Goal: Task Accomplishment & Management: Check status

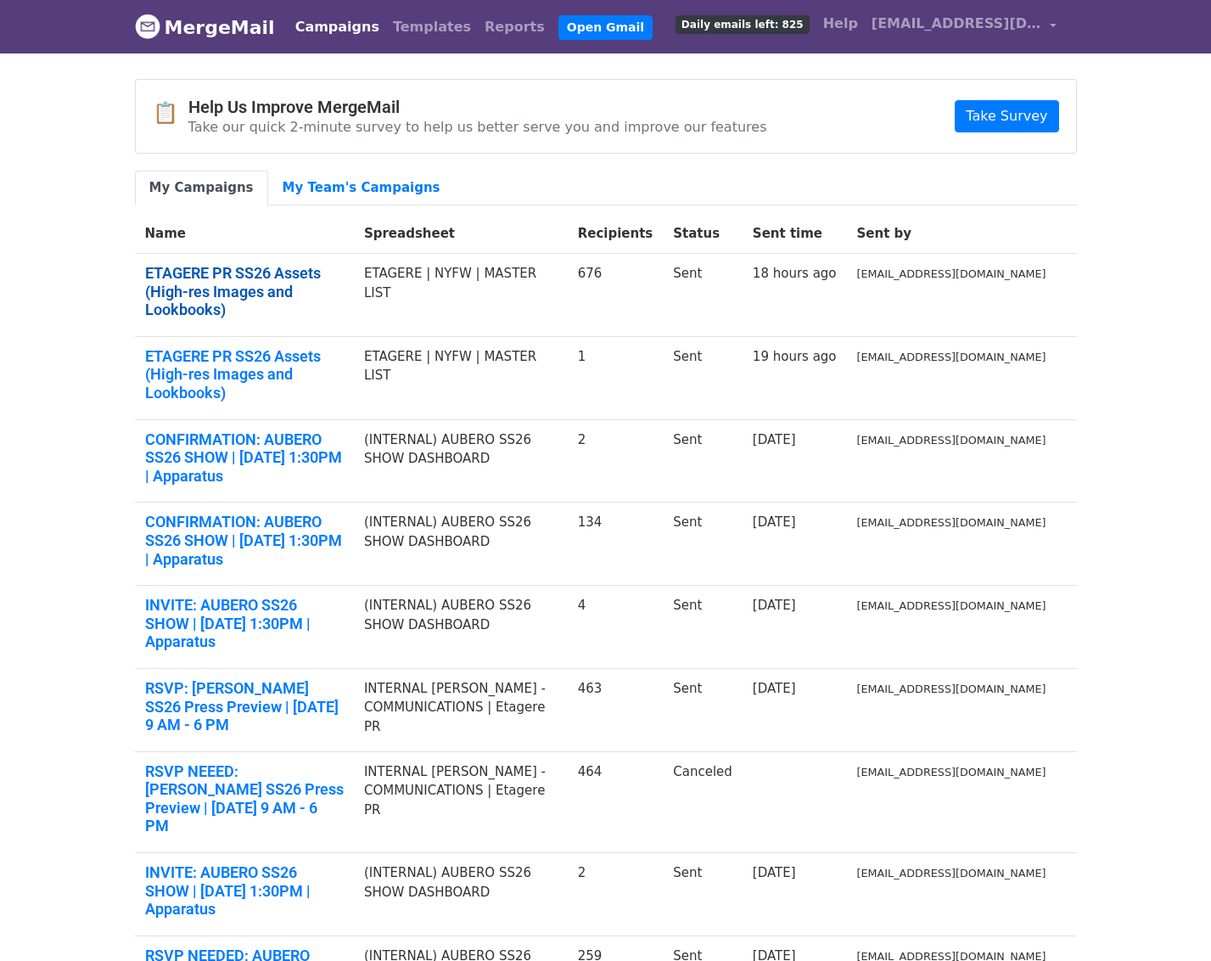
click at [254, 278] on link "ETAGERE PR SS26 Assets (High-res Images and Lookbooks)" at bounding box center [244, 291] width 199 height 55
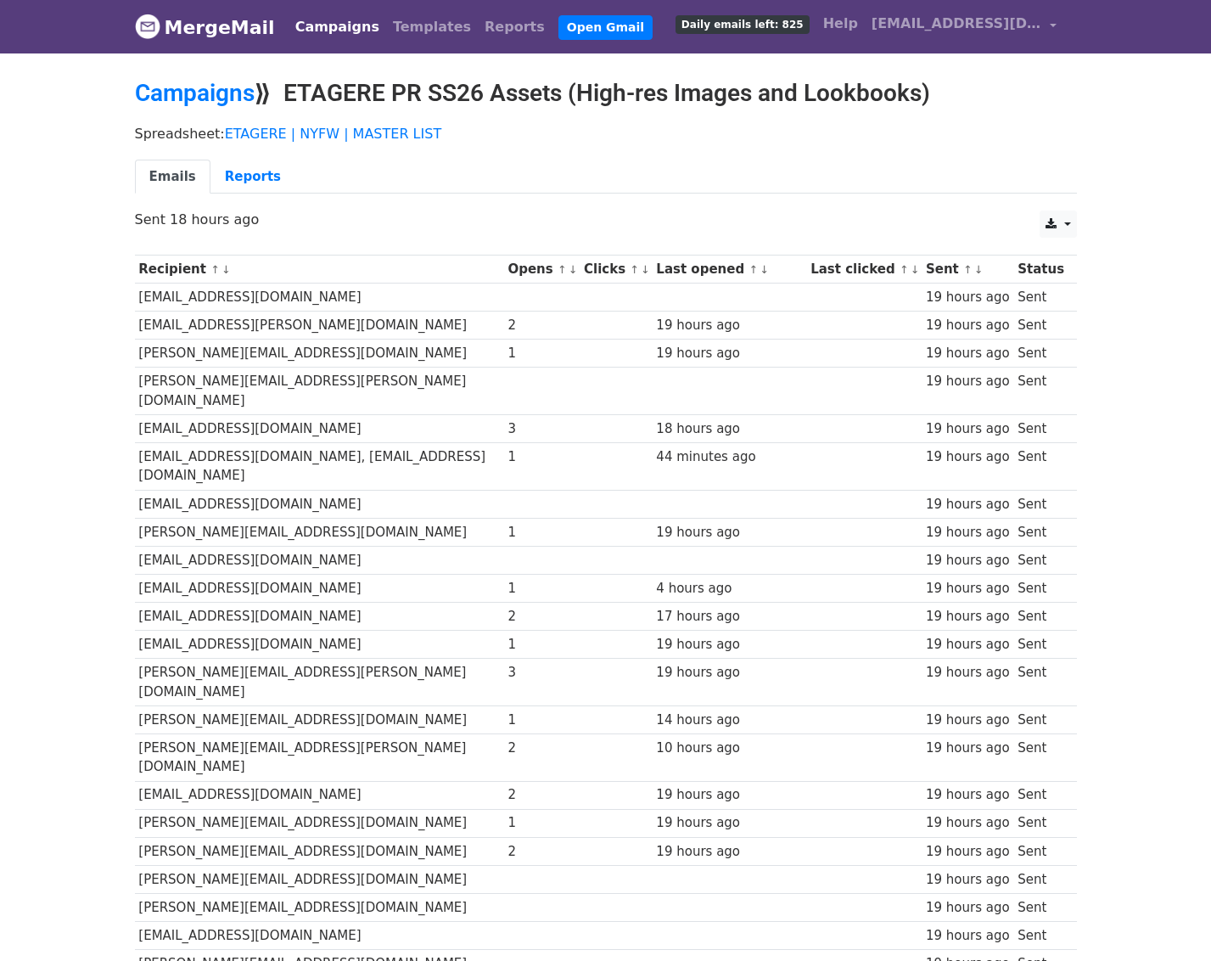
click at [652, 272] on th "Clicks ↑ ↓" at bounding box center [616, 270] width 72 height 28
click at [775, 277] on th "Last opened ↑ ↓" at bounding box center [730, 270] width 154 height 28
click at [874, 278] on th "Last clicked ↑ ↓" at bounding box center [863, 270] width 115 height 28
click at [874, 271] on th "Last clicked ↑ ↓" at bounding box center [863, 270] width 115 height 28
click at [909, 275] on link "↑" at bounding box center [904, 269] width 9 height 13
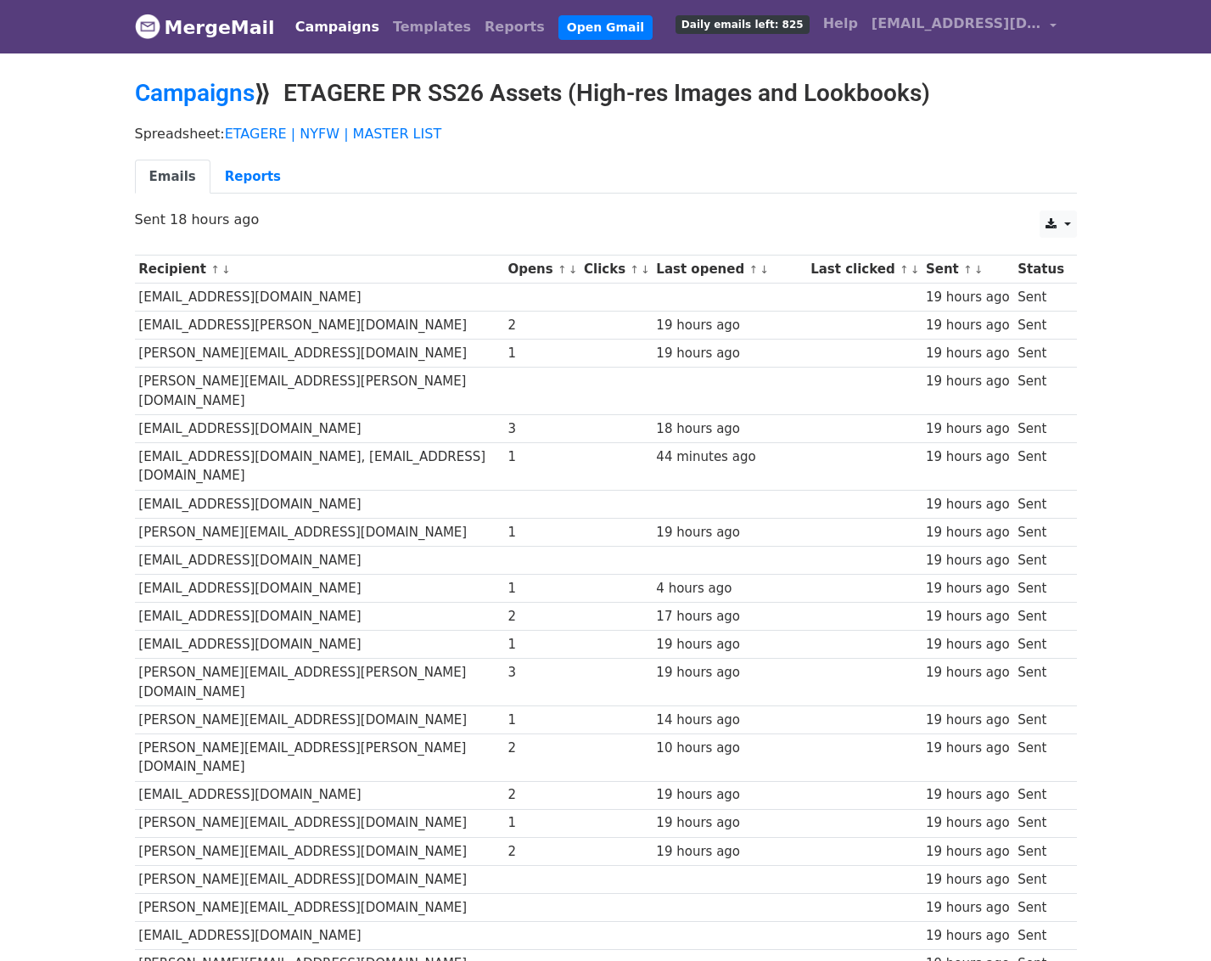
click at [909, 272] on link "↑" at bounding box center [904, 269] width 9 height 13
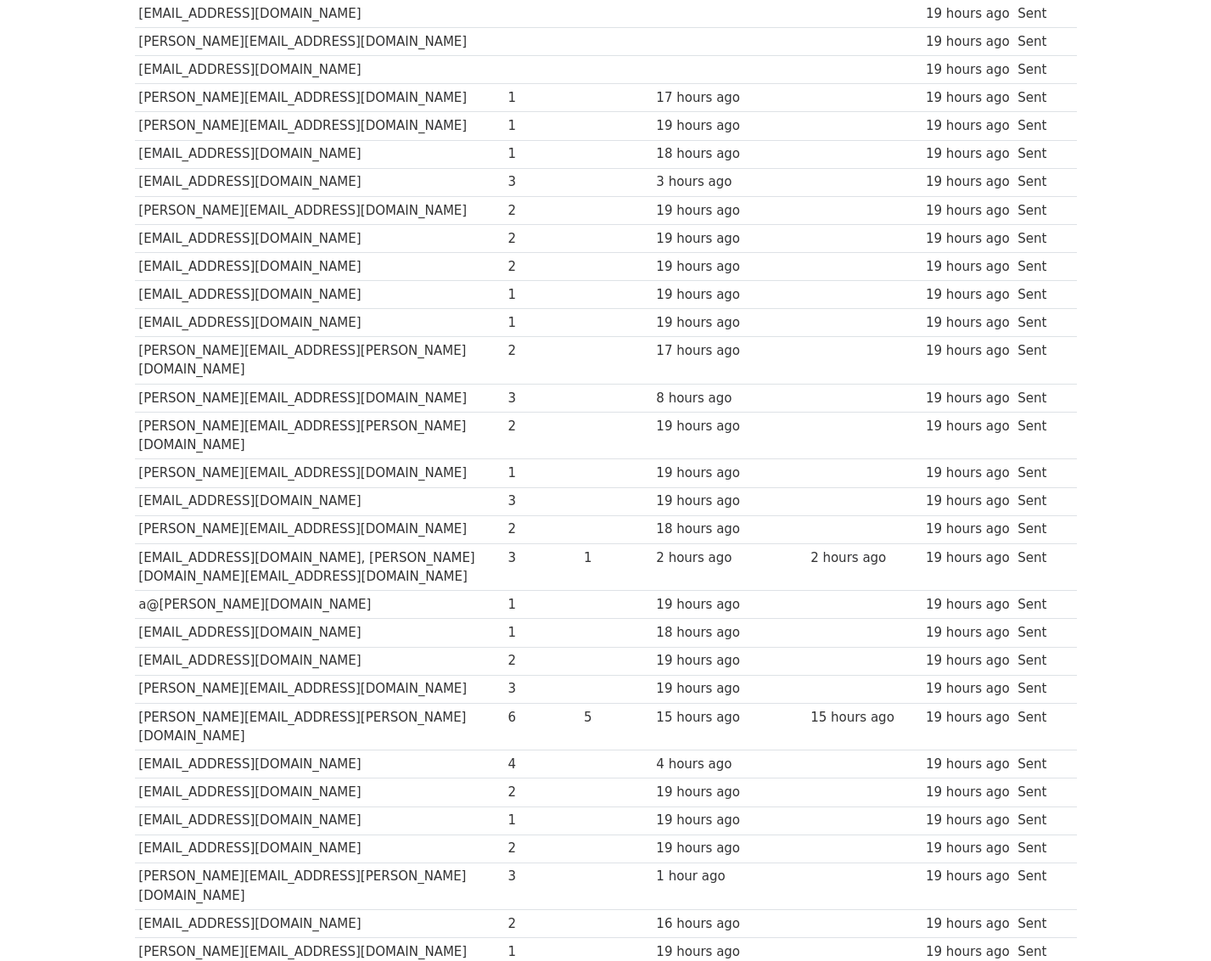
scroll to position [1753, 0]
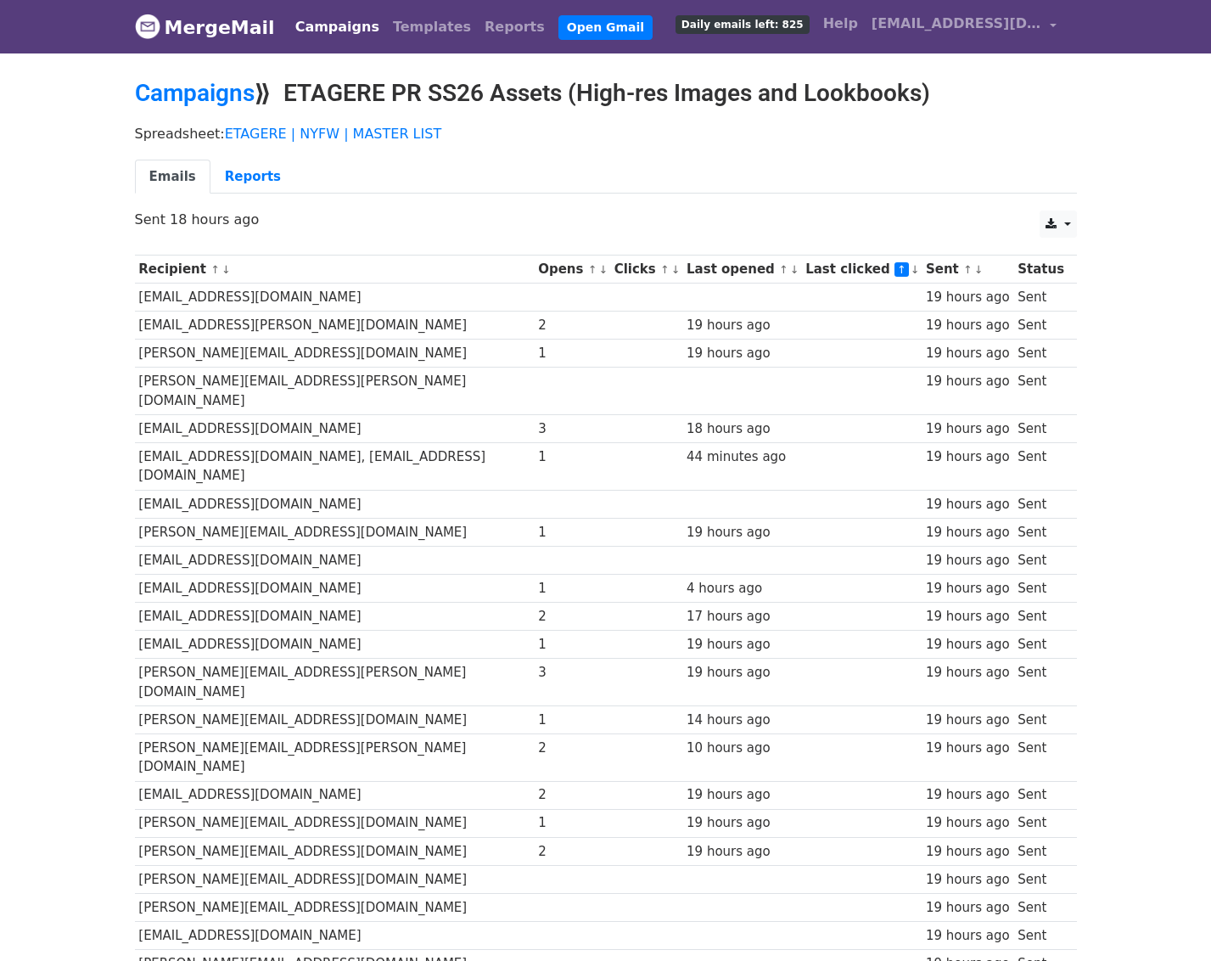
click at [683, 267] on th "Clicks ↑ ↓" at bounding box center [646, 270] width 72 height 28
click at [670, 267] on link "↑" at bounding box center [664, 269] width 9 height 13
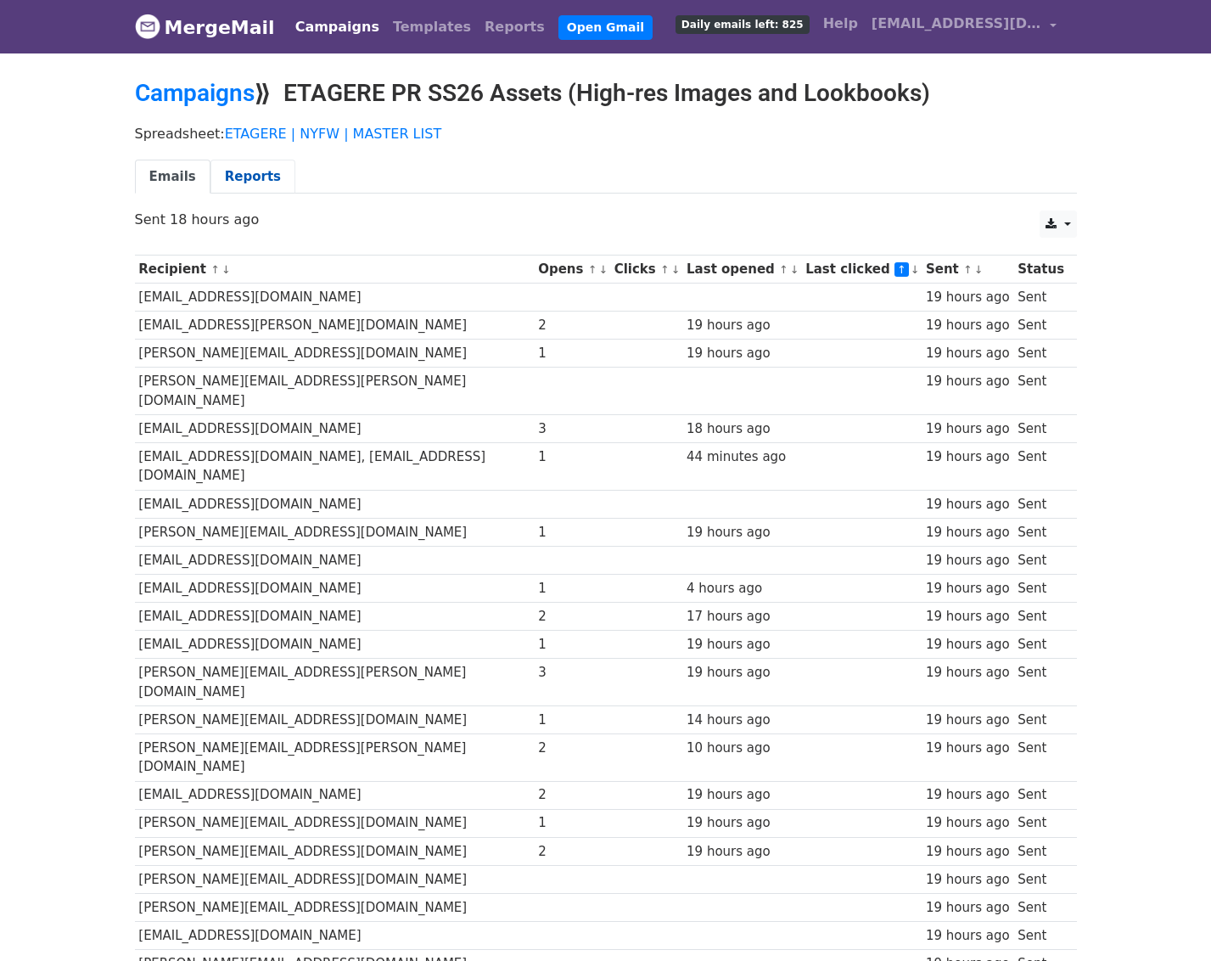
click at [228, 173] on link "Reports" at bounding box center [253, 177] width 85 height 35
click at [244, 168] on link "Reports" at bounding box center [253, 177] width 85 height 35
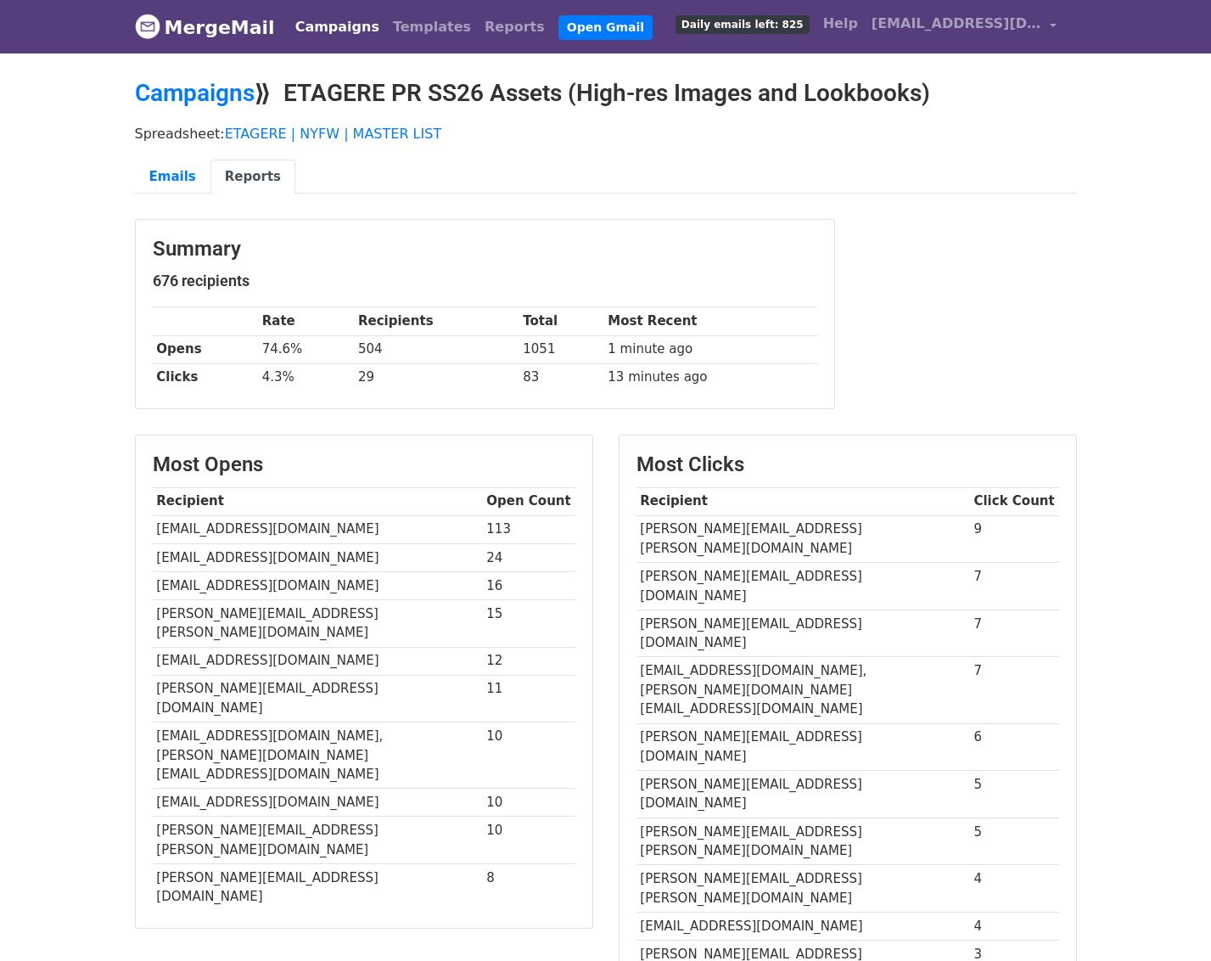
click at [617, 378] on td "13 minutes ago" at bounding box center [710, 377] width 213 height 28
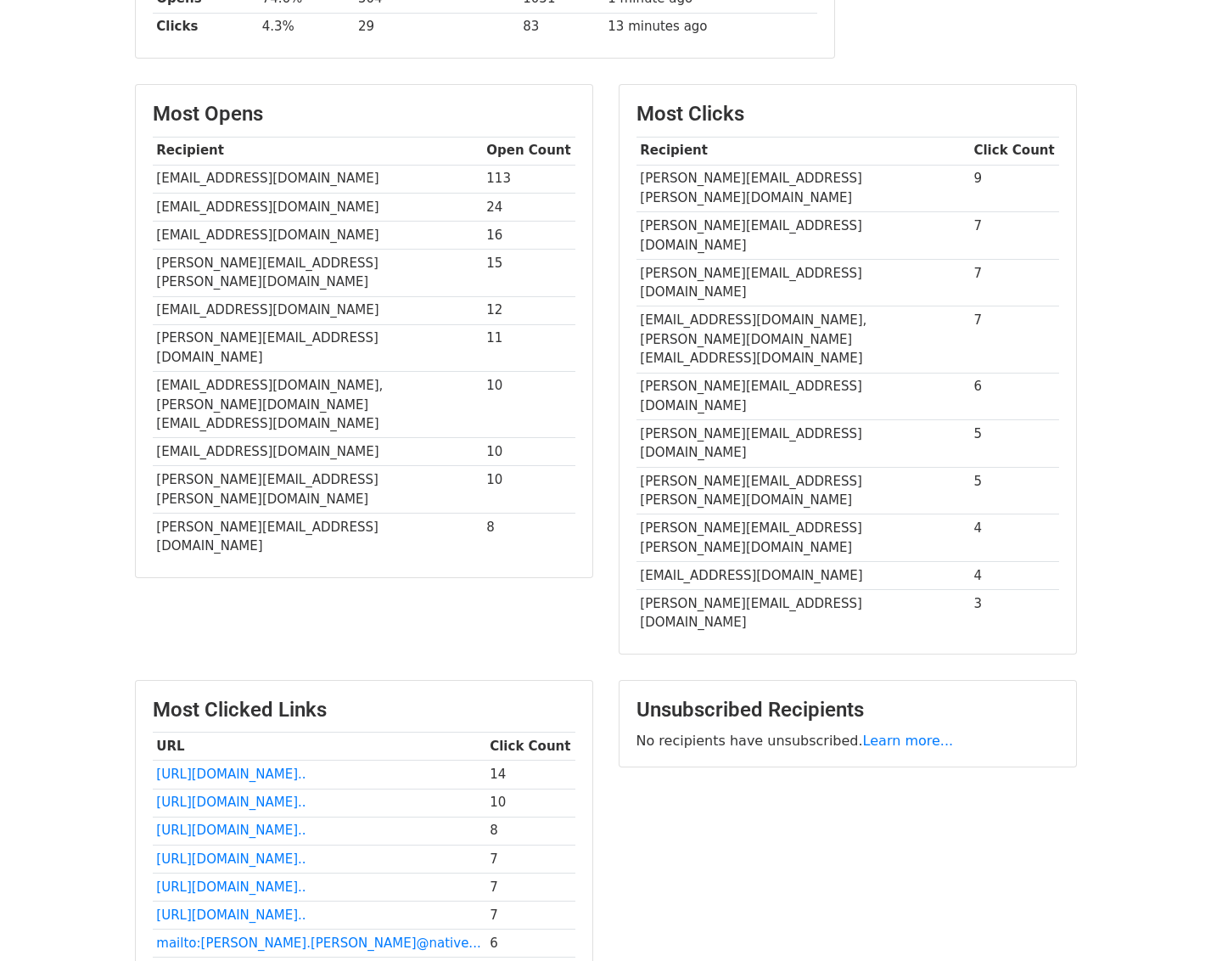
scroll to position [351, 0]
click at [280, 766] on link "https://www.dropbox.com/scl..." at bounding box center [230, 773] width 149 height 15
click at [243, 794] on link "https://www.dropbox.com/scl..." at bounding box center [230, 801] width 149 height 15
click at [256, 822] on link "https://www.dropbox.com/scl..." at bounding box center [230, 829] width 149 height 15
click at [275, 851] on link "https://www.dropbox.com/scl..." at bounding box center [230, 858] width 149 height 15
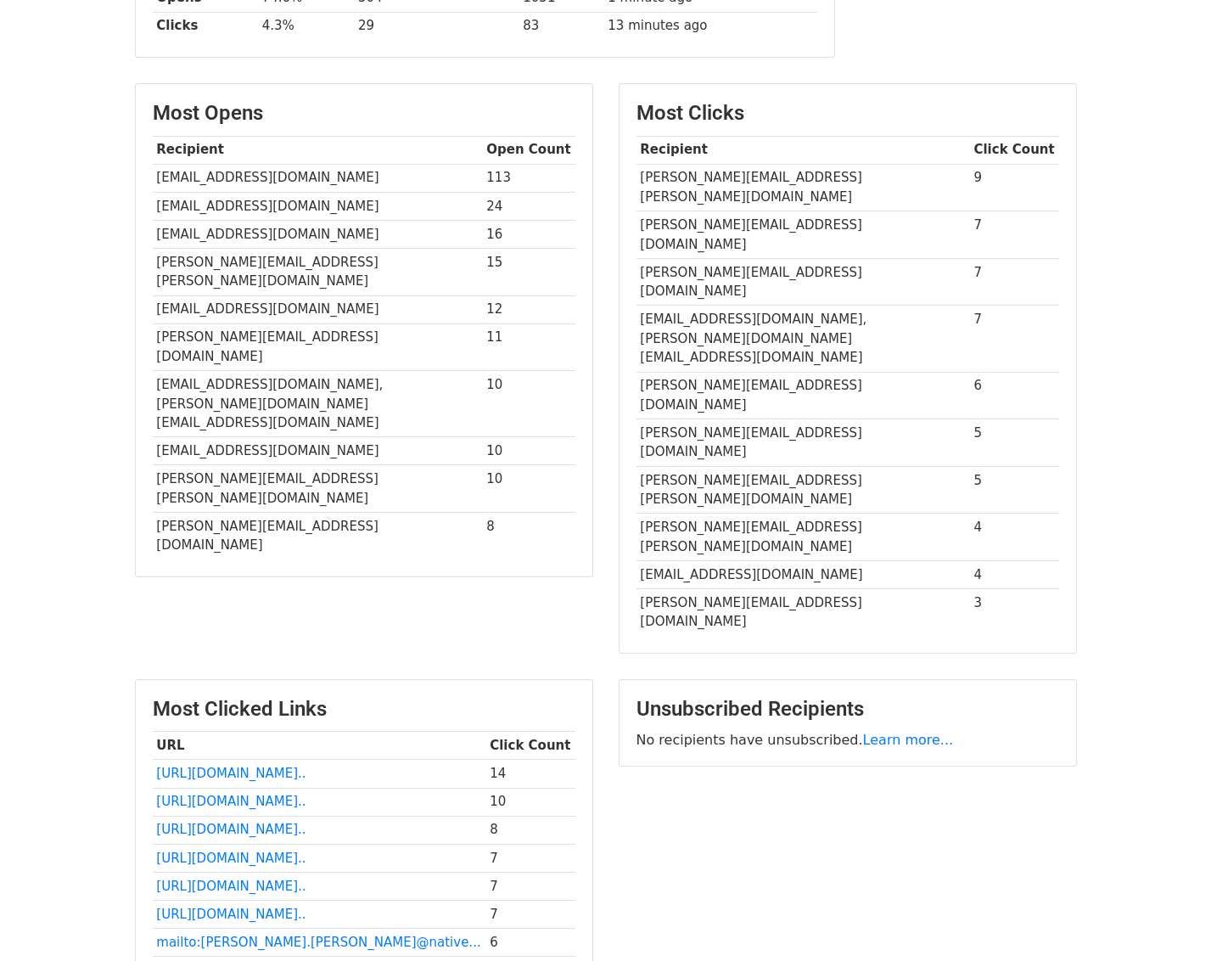
click at [245, 960] on link "https://www.dropbox.com/scl..." at bounding box center [230, 970] width 149 height 15
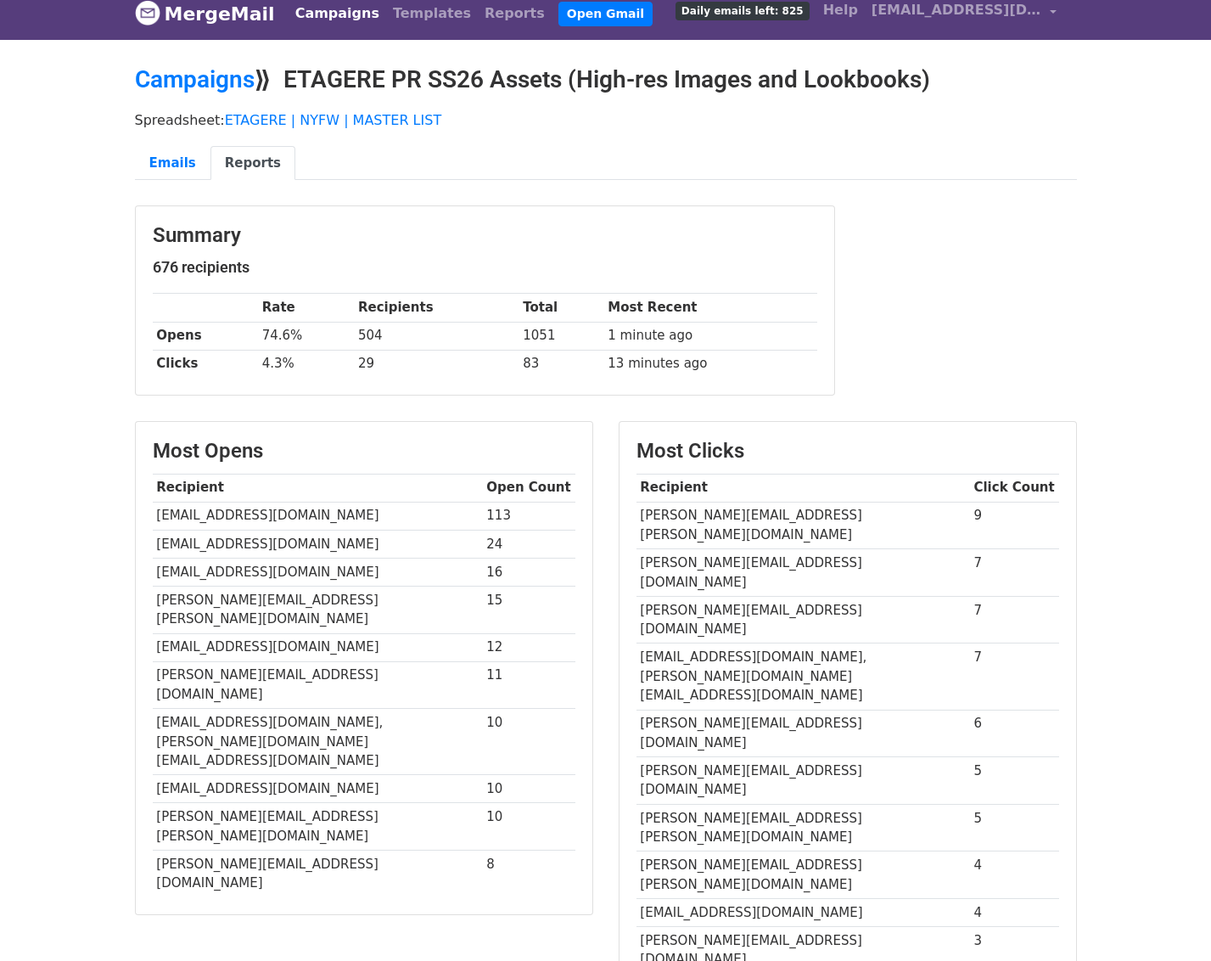
scroll to position [0, 0]
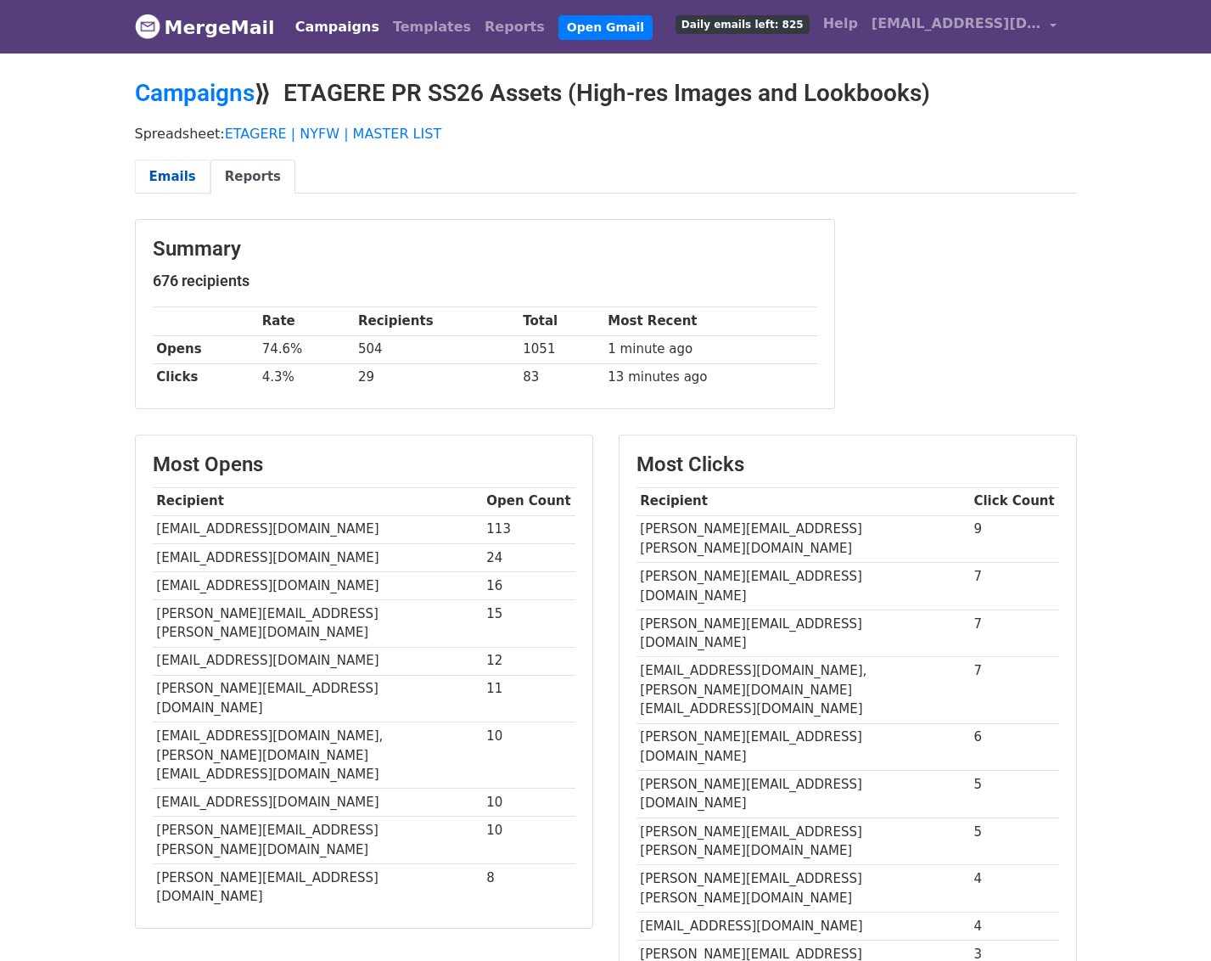
click at [177, 181] on link "Emails" at bounding box center [173, 177] width 76 height 35
click at [136, 156] on div "Spreadsheet: ETAGERE | NYFW | MASTER LIST Emails Reports" at bounding box center [606, 163] width 968 height 95
click at [165, 184] on link "Emails" at bounding box center [173, 177] width 76 height 35
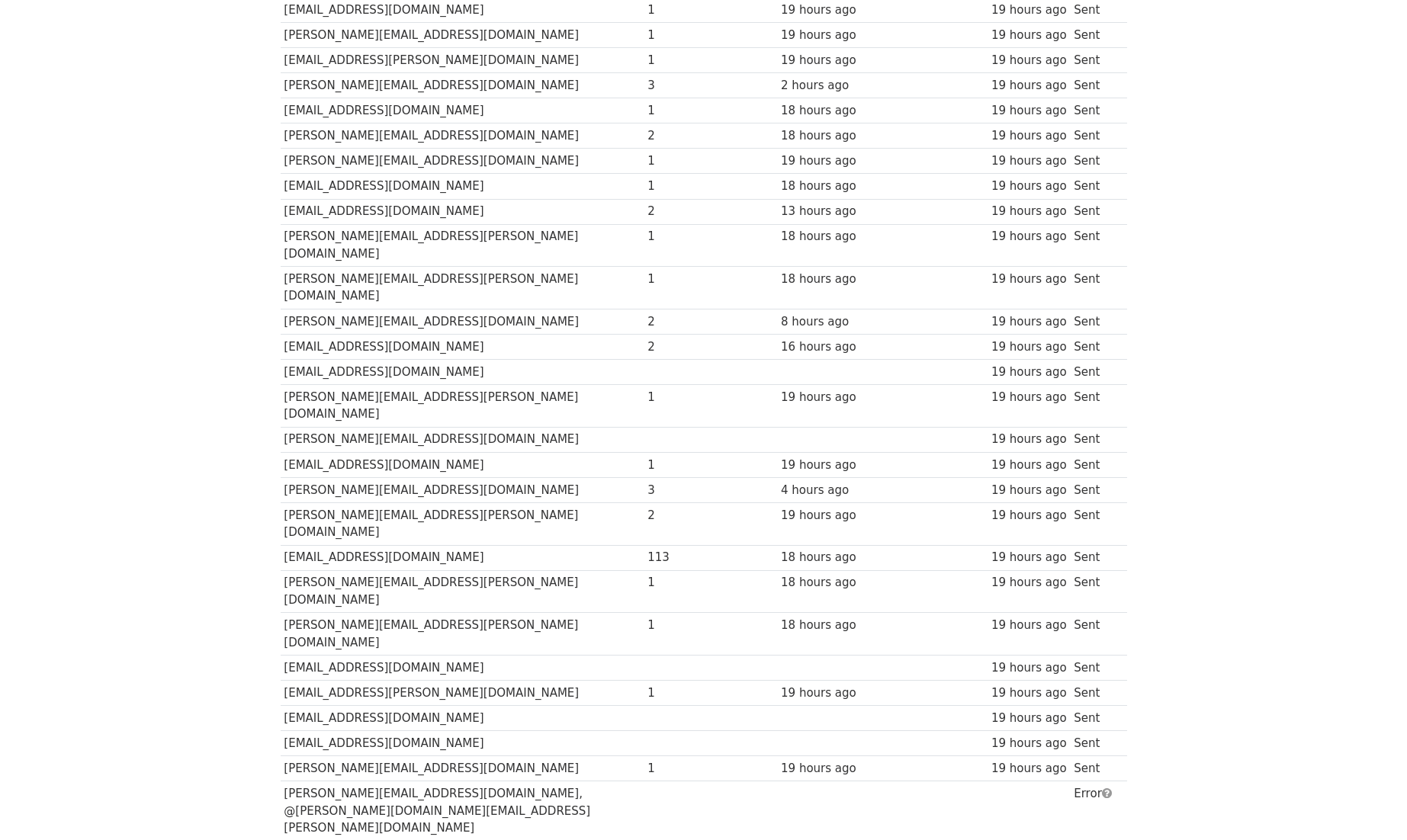
scroll to position [9654, 0]
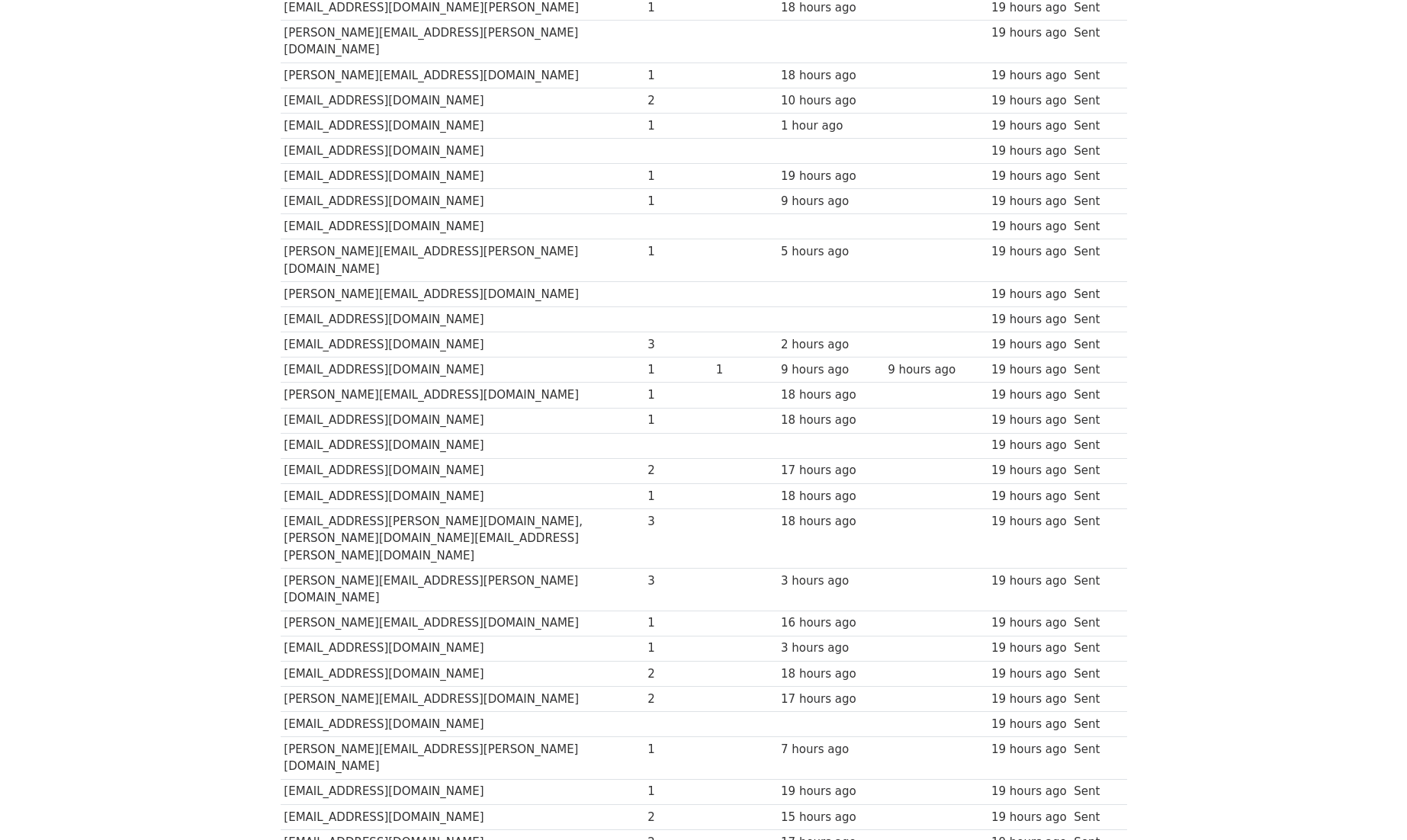
scroll to position [14588, 0]
